Goal: Use online tool/utility: Use online tool/utility

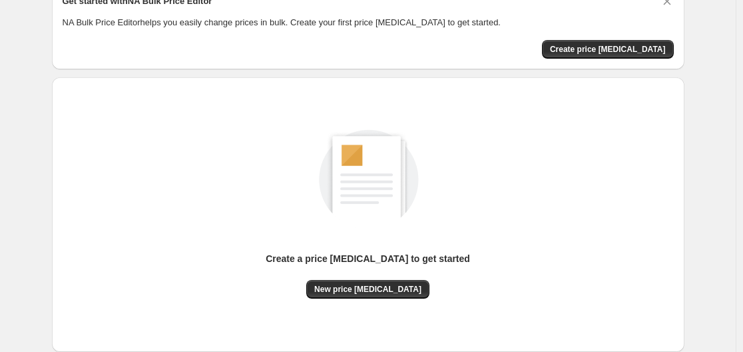
scroll to position [147, 0]
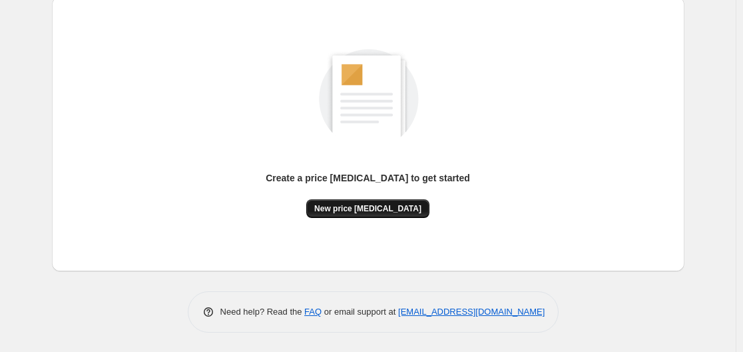
click at [403, 212] on span "New price change job" at bounding box center [367, 208] width 107 height 11
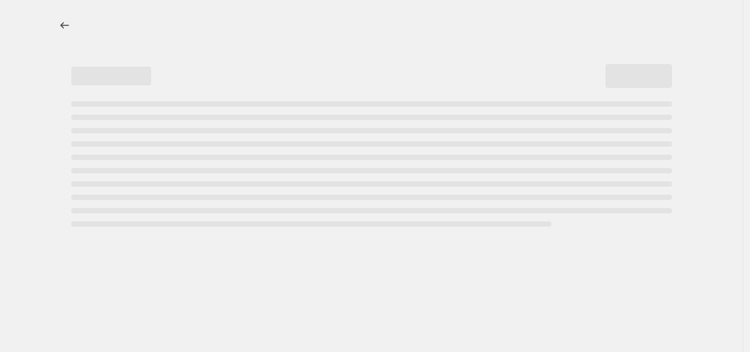
select select "percentage"
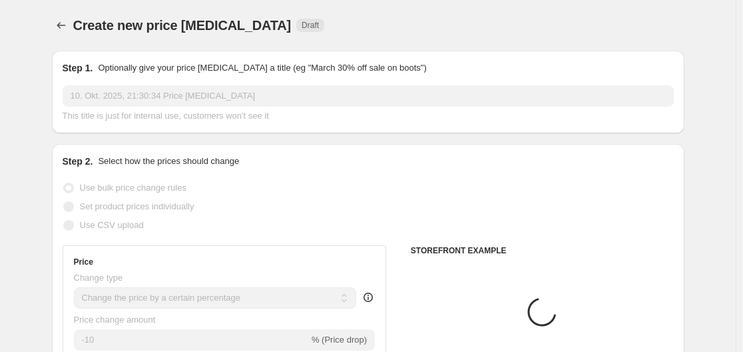
scroll to position [266, 0]
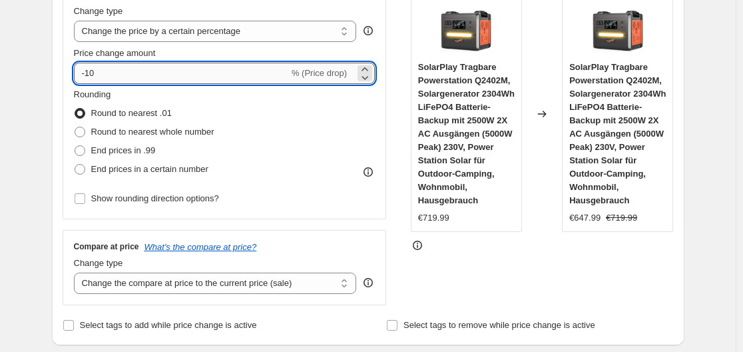
drag, startPoint x: 90, startPoint y: 73, endPoint x: 128, endPoint y: 77, distance: 38.2
click at [128, 77] on input "-10" at bounding box center [181, 73] width 215 height 21
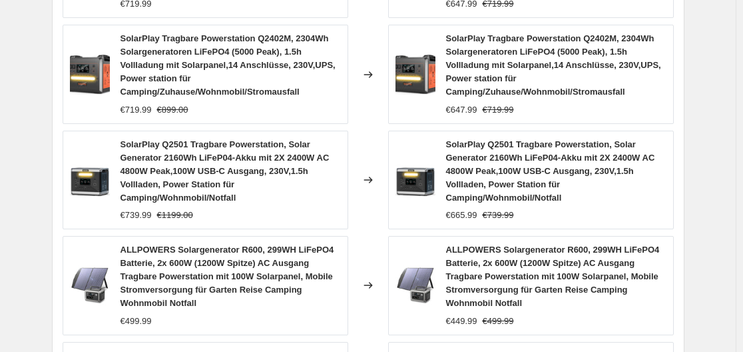
scroll to position [1175, 0]
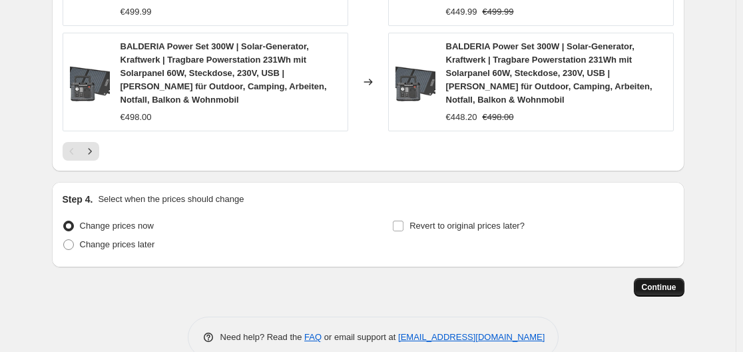
type input "-30"
click at [646, 278] on button "Continue" at bounding box center [659, 287] width 51 height 19
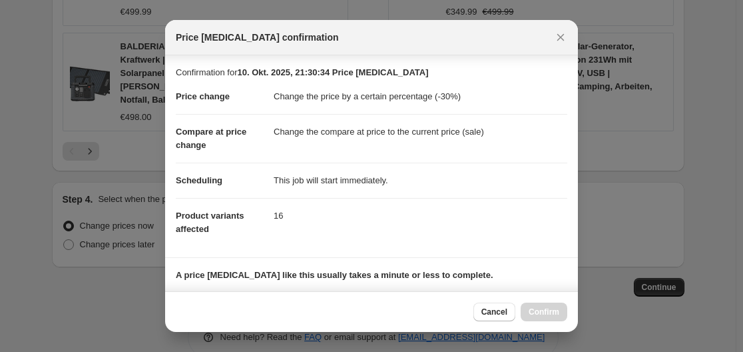
scroll to position [209, 0]
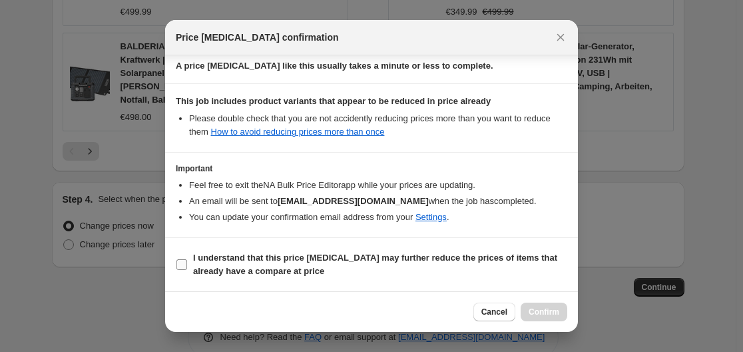
drag, startPoint x: 191, startPoint y: 270, endPoint x: 244, endPoint y: 270, distance: 52.6
click at [192, 270] on label "I understand that this price change job may further reduce the prices of items …" at bounding box center [372, 264] width 392 height 32
click at [187, 270] on input "I understand that this price change job may further reduce the prices of items …" at bounding box center [181, 264] width 11 height 11
checkbox input "true"
click at [546, 306] on button "Confirm" at bounding box center [544, 311] width 47 height 19
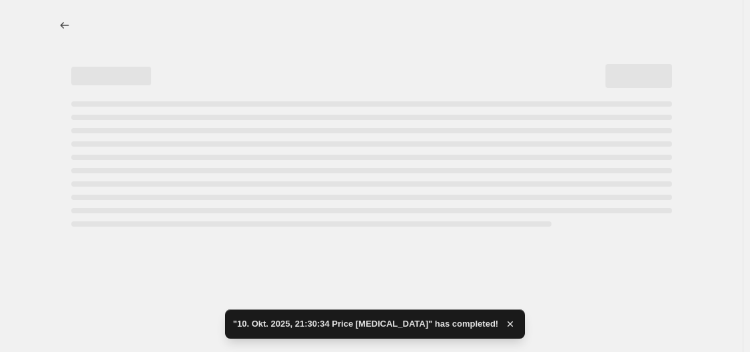
select select "percentage"
